Goal: Navigation & Orientation: Find specific page/section

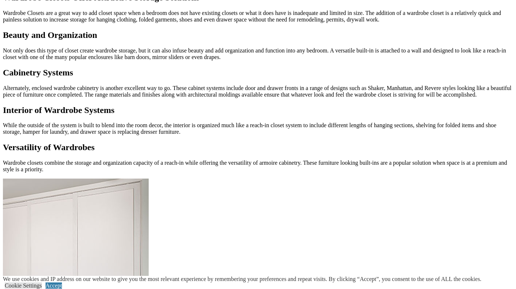
scroll to position [705, 0]
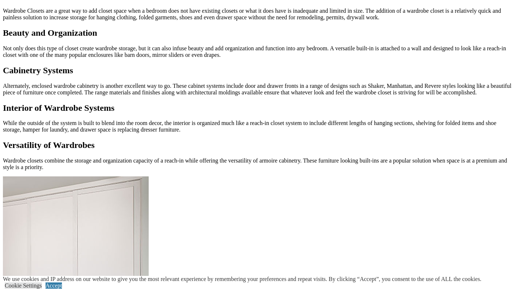
scroll to position [705, 0]
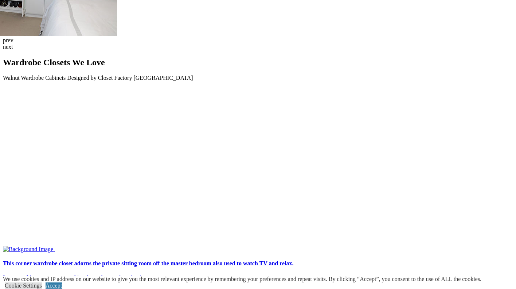
scroll to position [1840, 0]
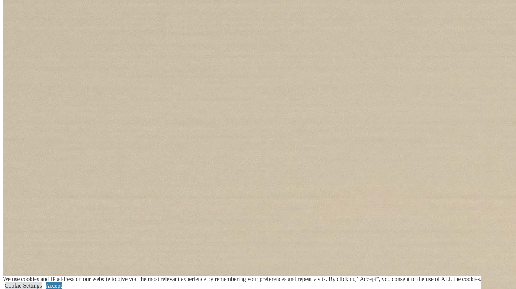
scroll to position [649, 0]
